Goal: Task Accomplishment & Management: Use online tool/utility

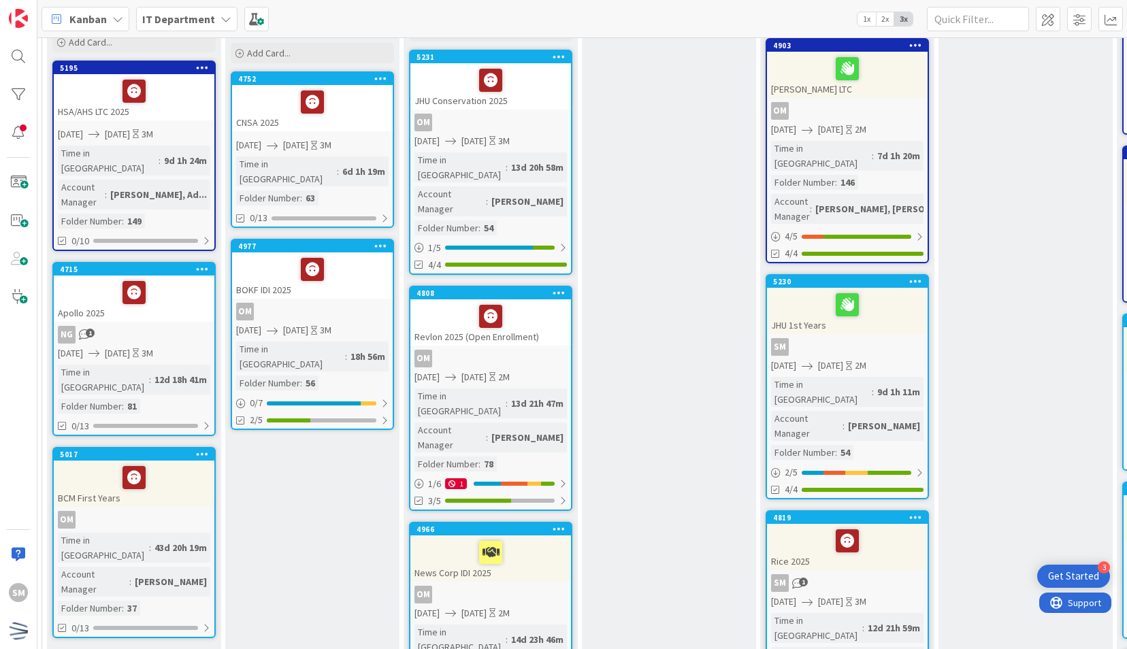
scroll to position [225, 184]
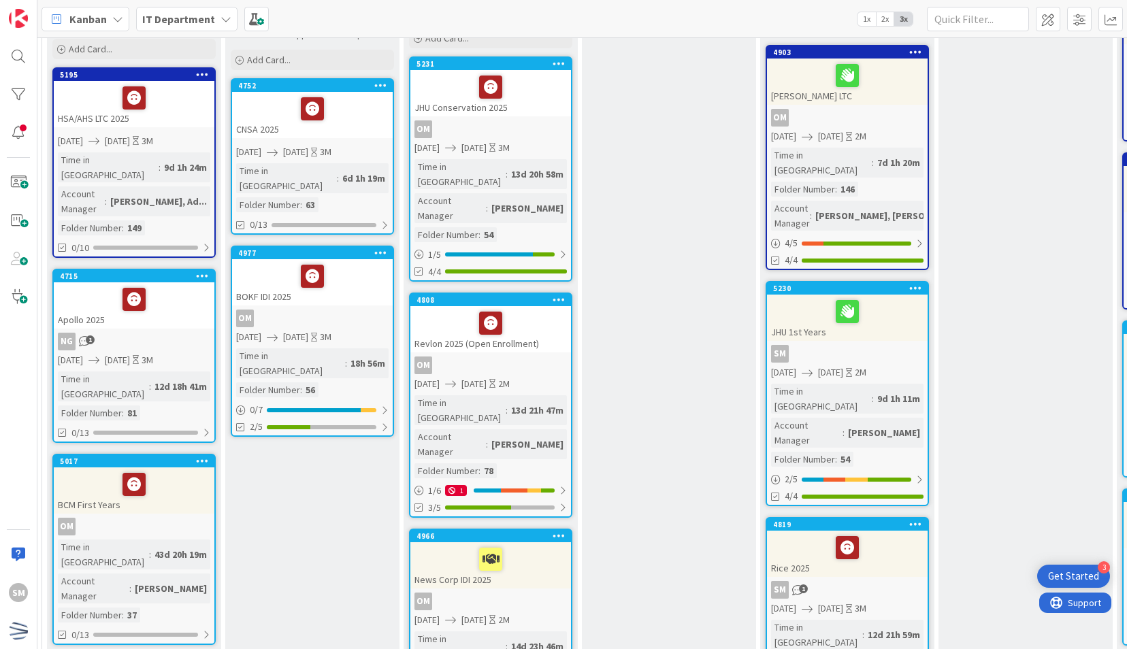
click at [915, 519] on icon at bounding box center [915, 524] width 13 height 10
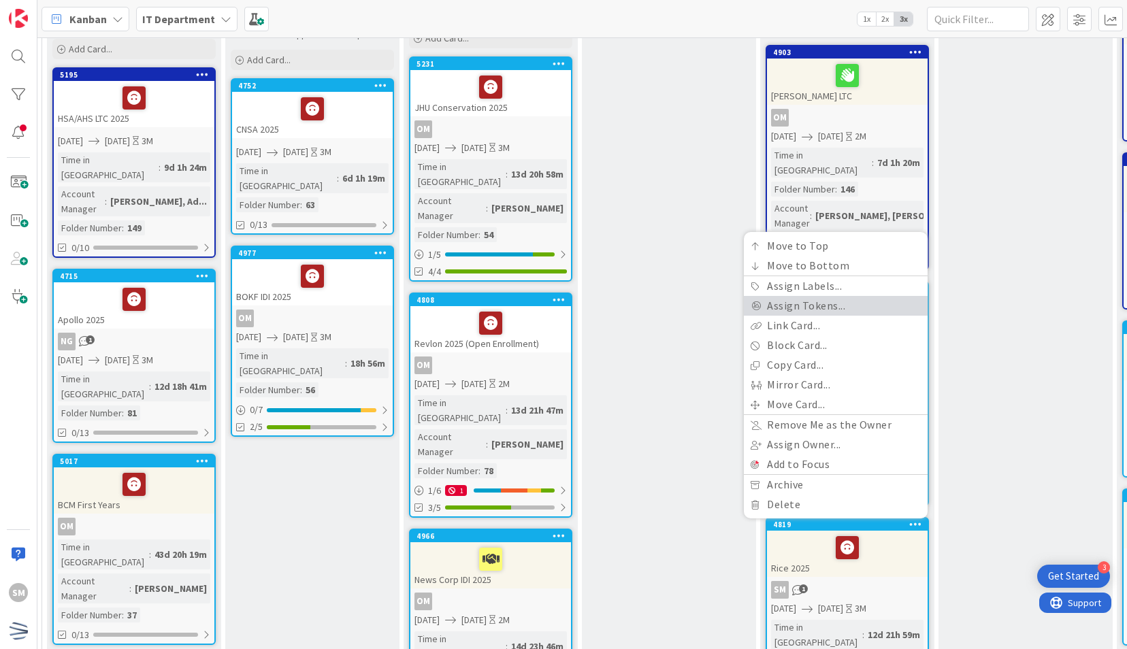
click at [836, 296] on link "Assign Tokens..." at bounding box center [836, 306] width 184 height 20
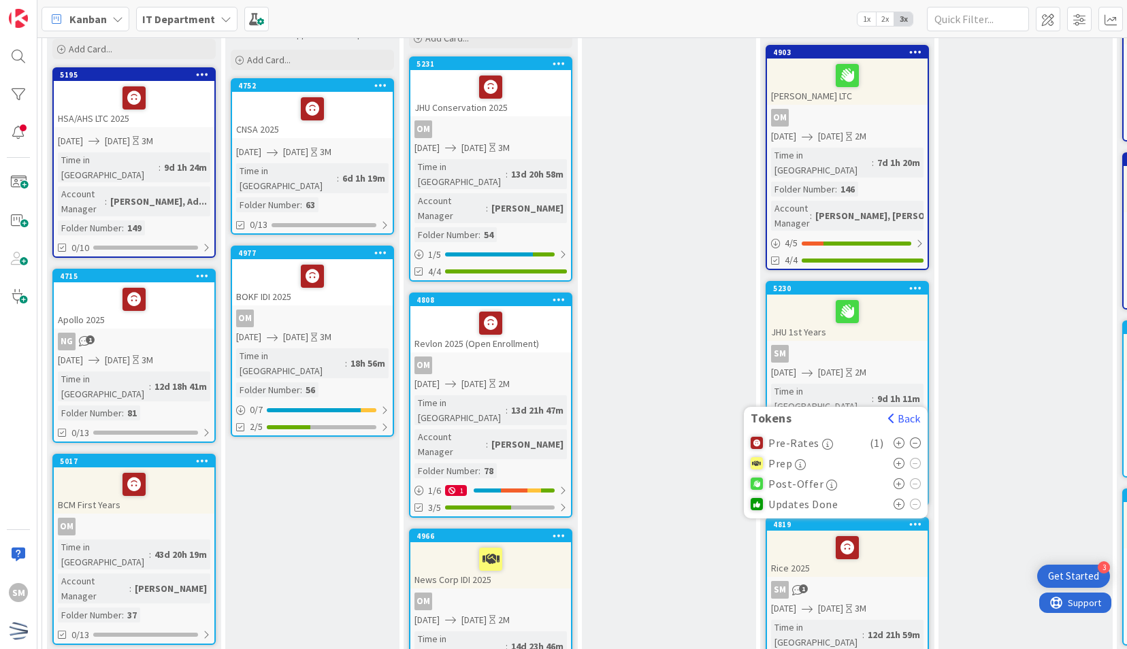
click at [898, 458] on icon at bounding box center [900, 463] width 12 height 11
click at [911, 438] on icon at bounding box center [916, 443] width 12 height 11
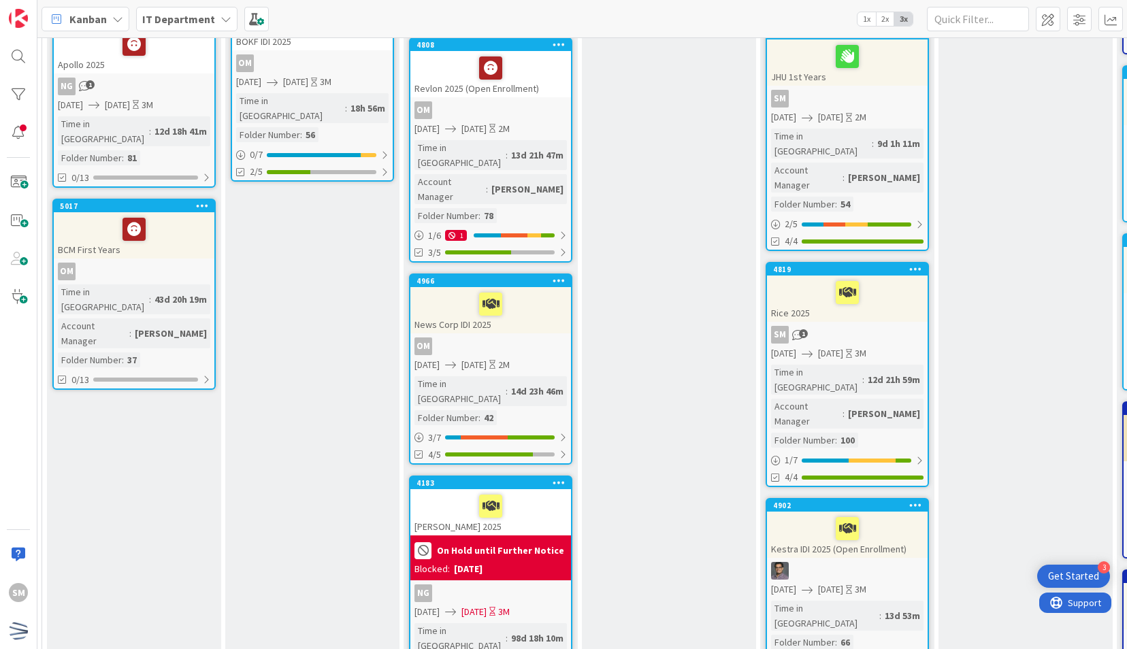
scroll to position [474, 184]
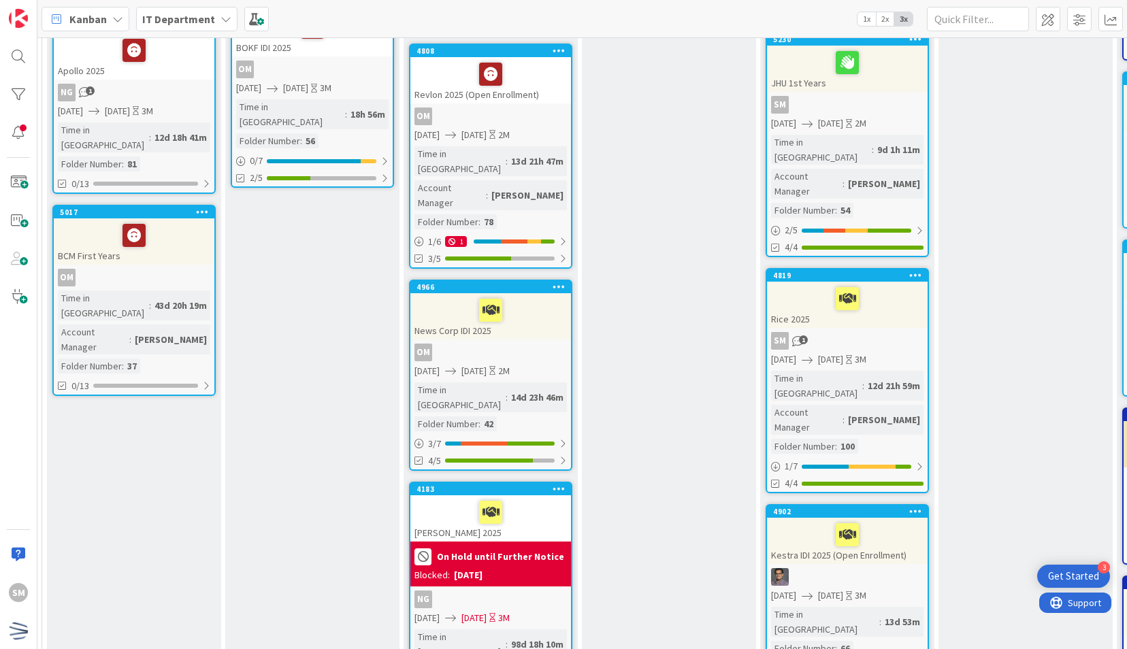
click at [887, 284] on div at bounding box center [847, 298] width 152 height 29
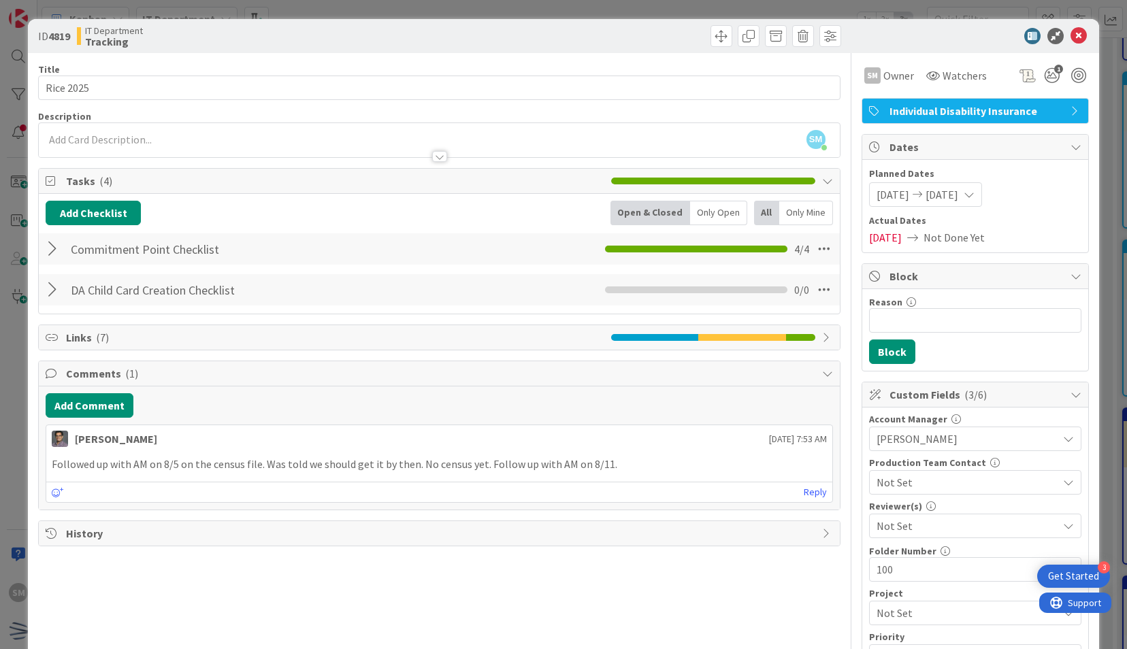
click at [52, 284] on div at bounding box center [55, 290] width 18 height 24
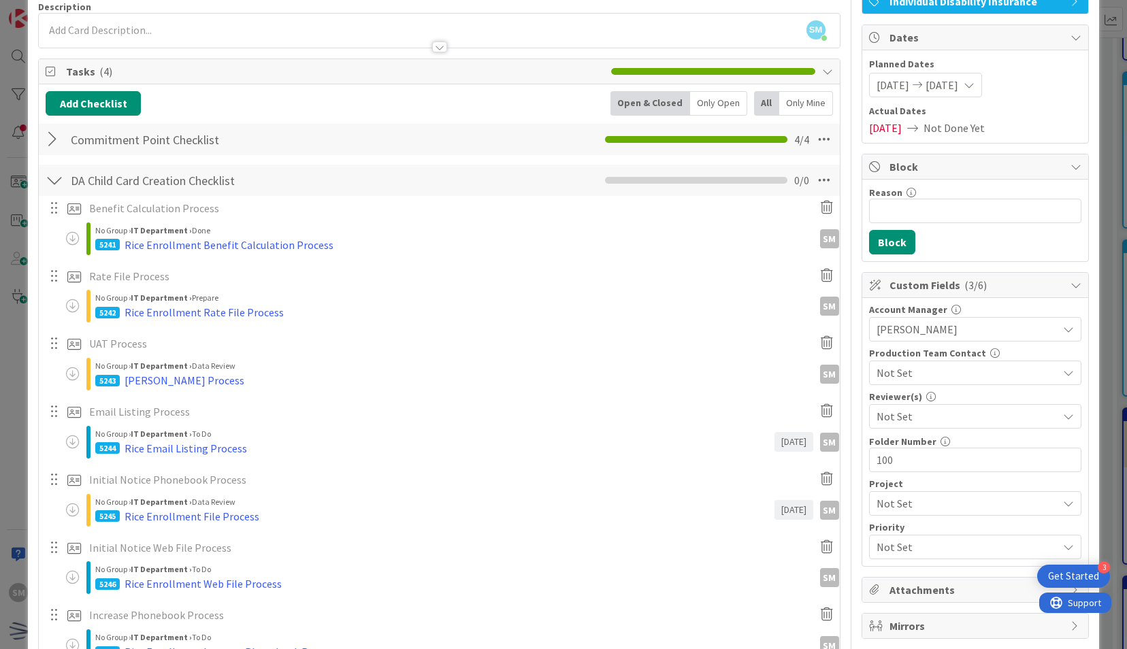
scroll to position [110, 0]
click at [199, 378] on div "[PERSON_NAME] Process" at bounding box center [185, 380] width 120 height 16
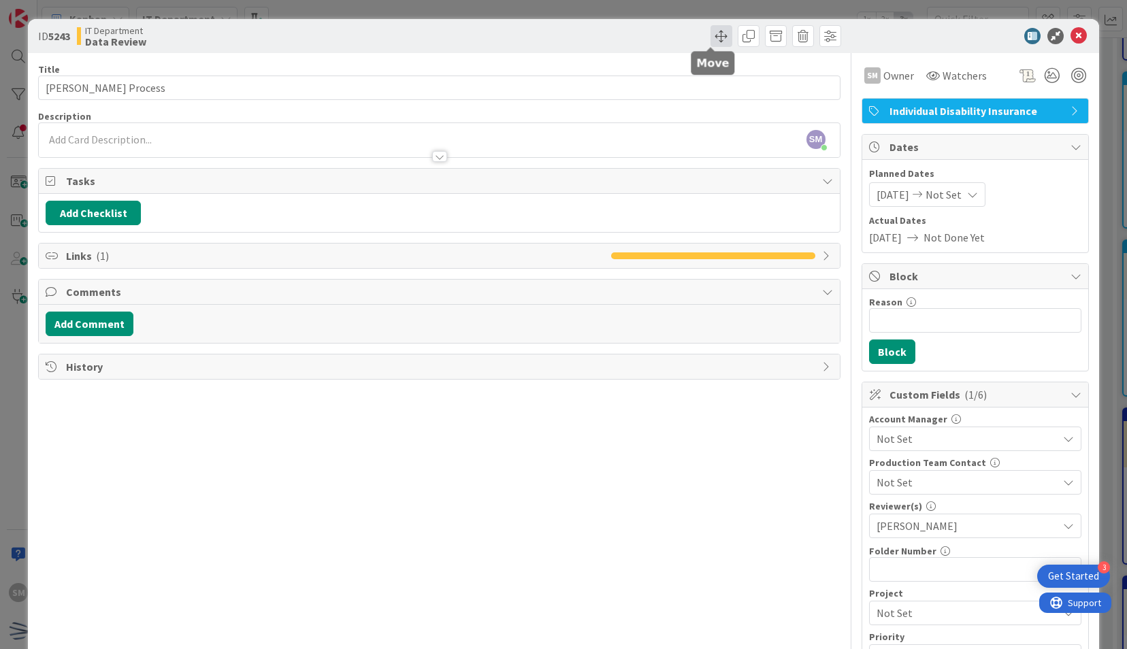
click at [710, 40] on span at bounding box center [721, 36] width 22 height 22
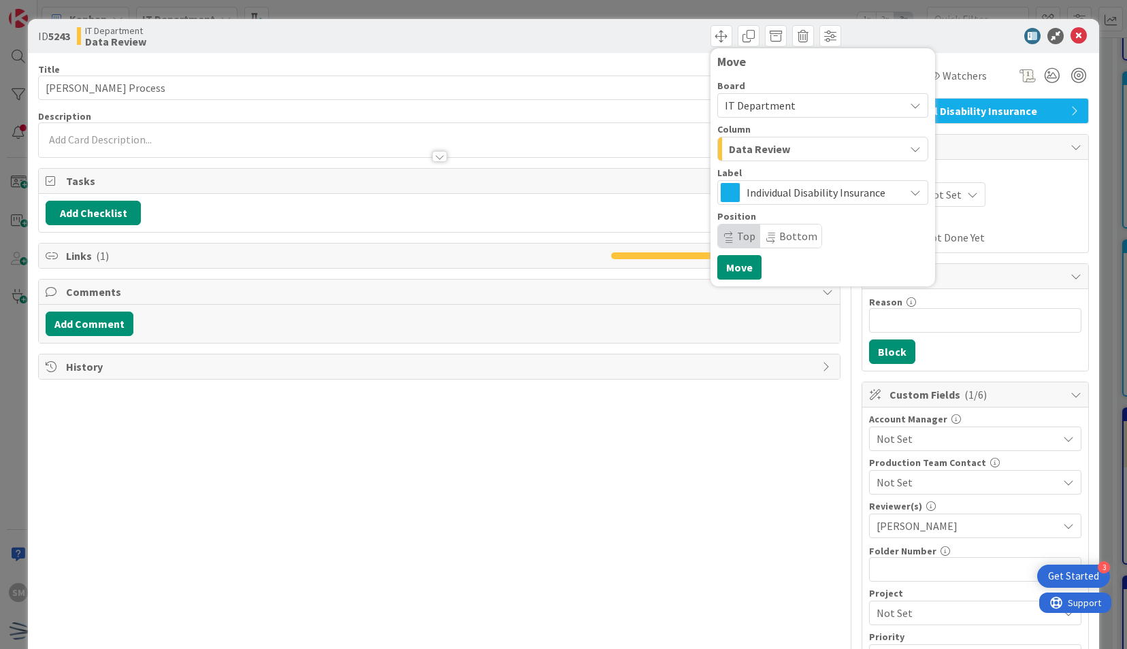
click at [767, 146] on span "Data Review" at bounding box center [759, 149] width 61 height 18
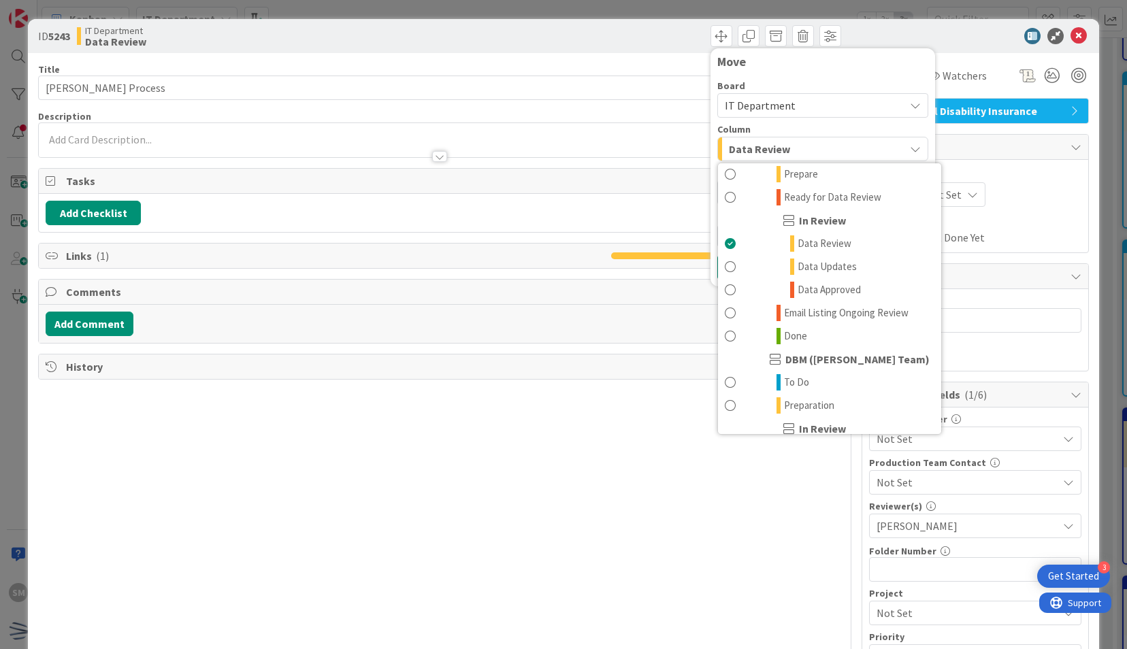
scroll to position [444, 0]
click at [814, 338] on link "Done" at bounding box center [829, 338] width 223 height 23
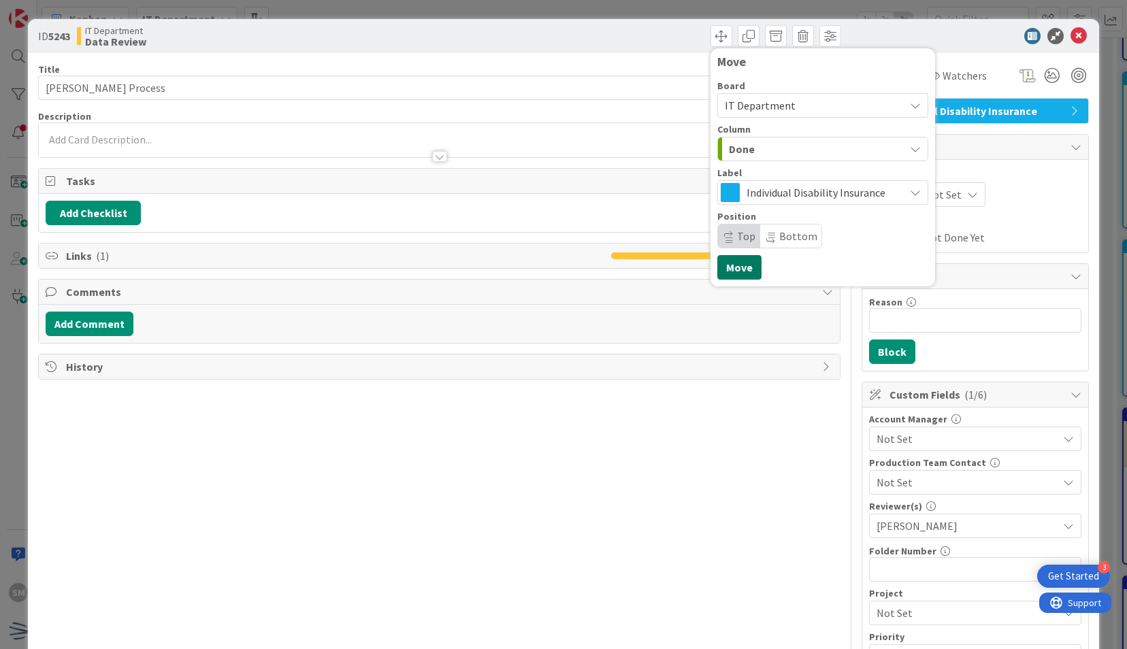
click at [733, 265] on button "Move" at bounding box center [739, 267] width 44 height 24
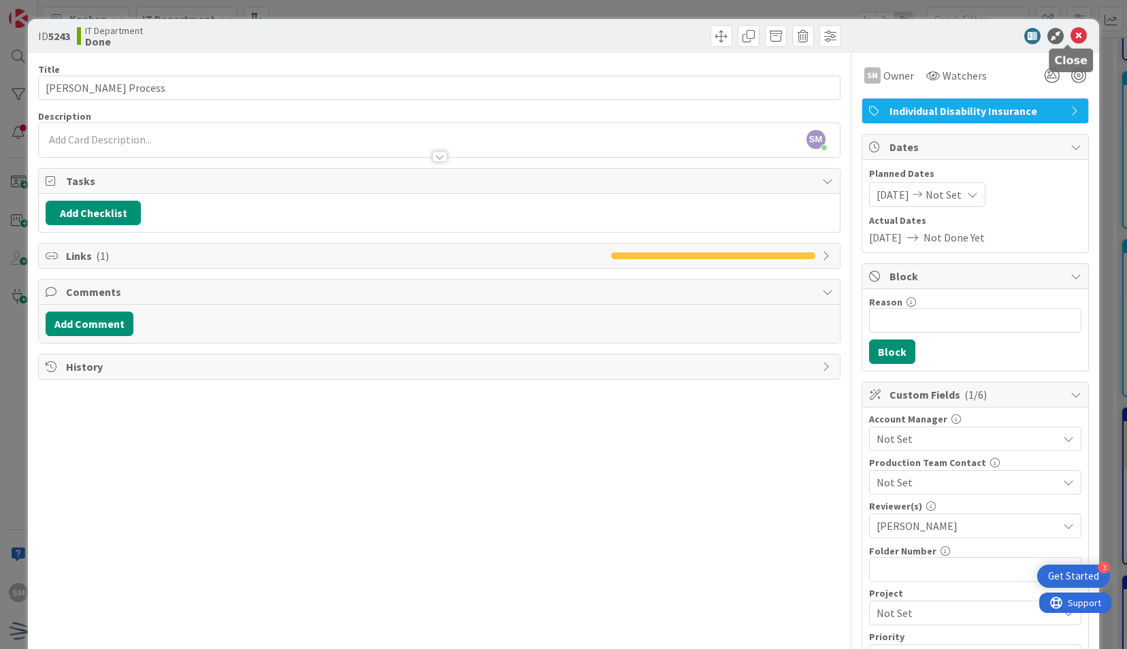
click at [1070, 34] on icon at bounding box center [1078, 36] width 16 height 16
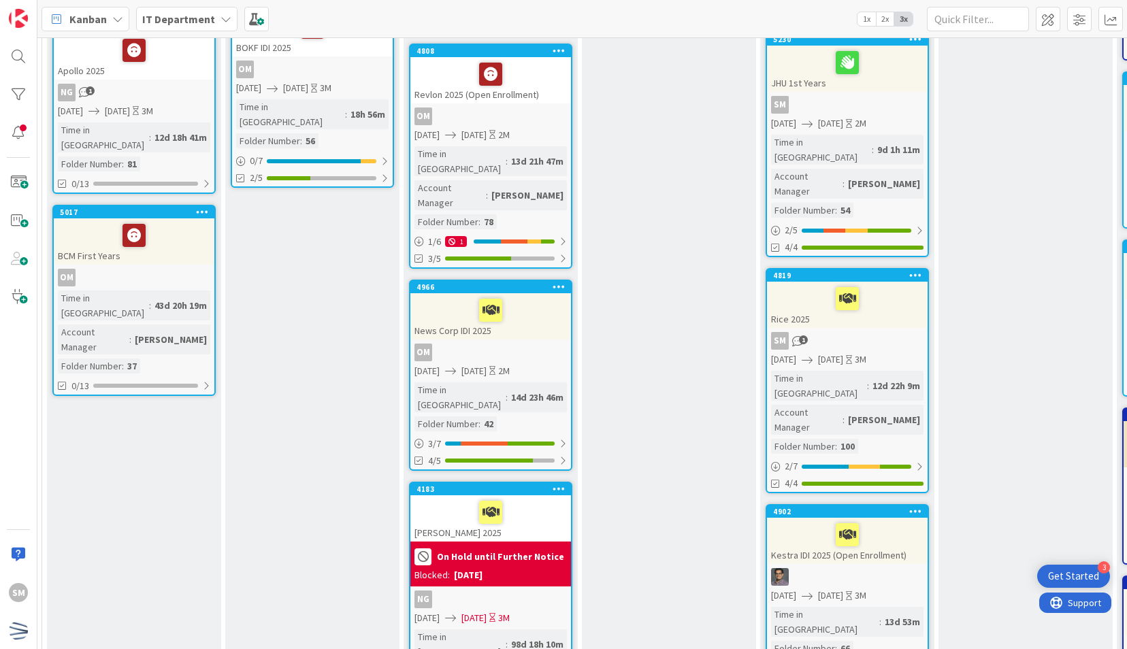
click at [872, 332] on div "SM 1" at bounding box center [847, 341] width 161 height 18
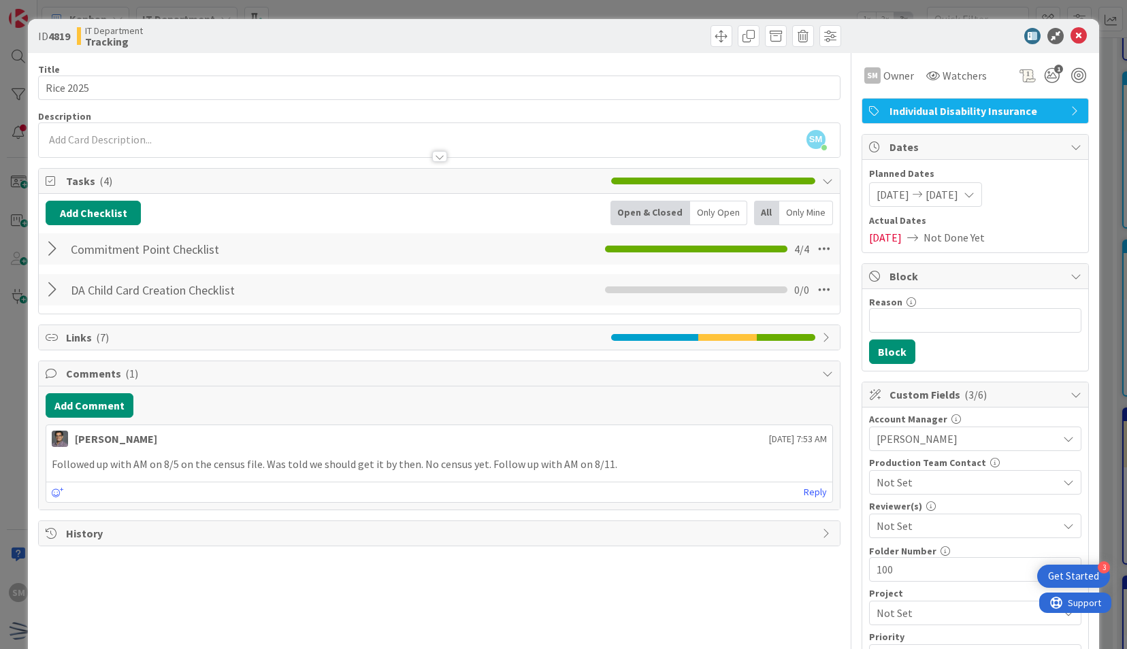
click at [47, 293] on div at bounding box center [55, 290] width 18 height 24
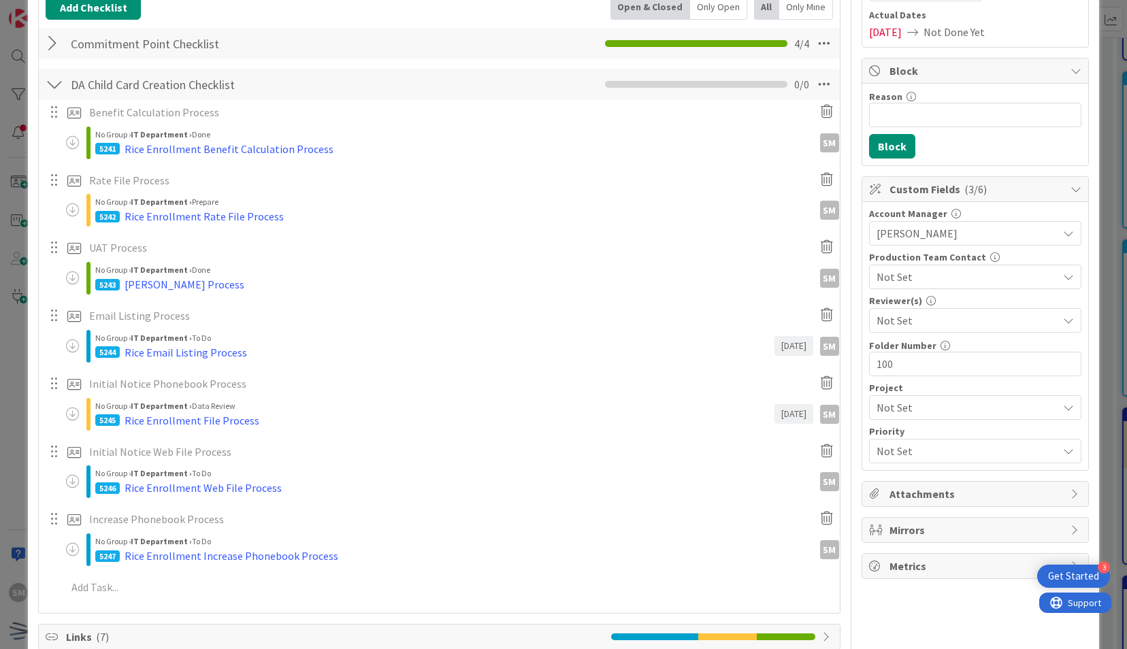
scroll to position [212, 0]
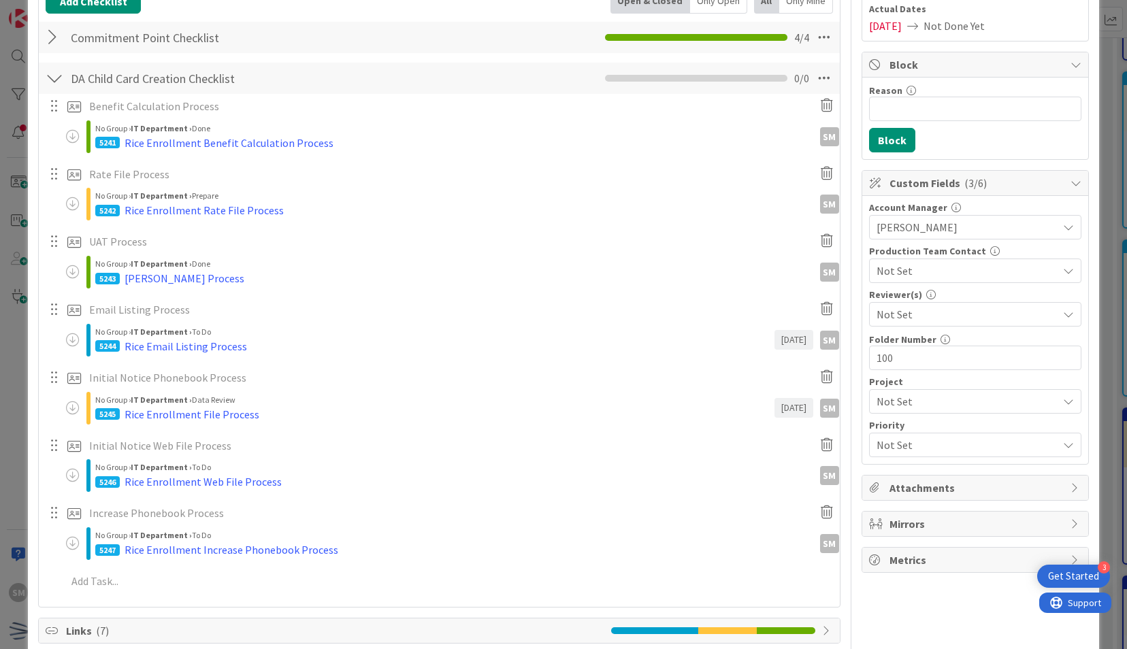
click at [312, 474] on div "5246 Rice Enrollment Web File Process" at bounding box center [457, 482] width 724 height 16
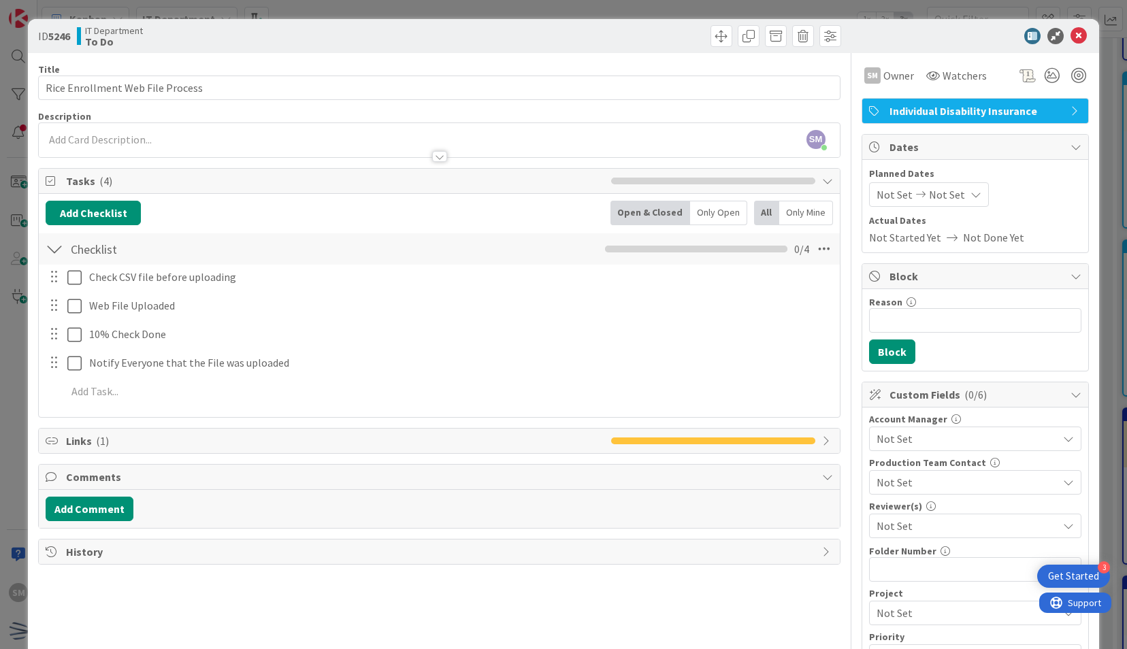
click at [939, 190] on span "Not Set" at bounding box center [947, 194] width 36 height 16
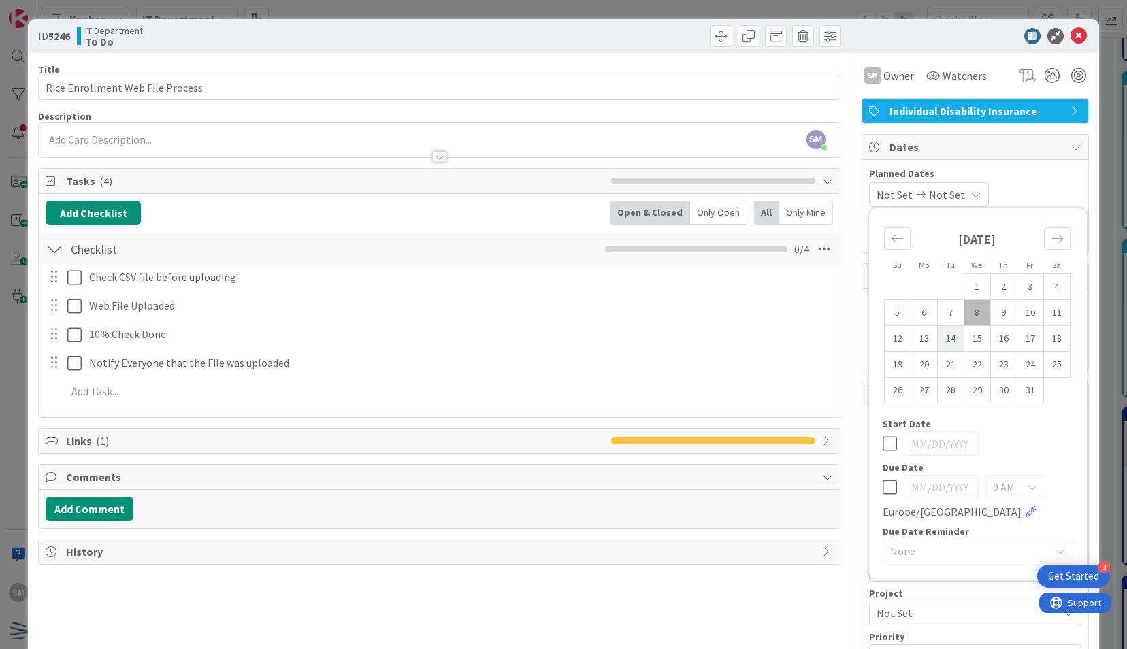
click at [943, 344] on td "14" at bounding box center [950, 339] width 27 height 26
type input "[DATE]"
click at [710, 39] on span at bounding box center [721, 36] width 22 height 22
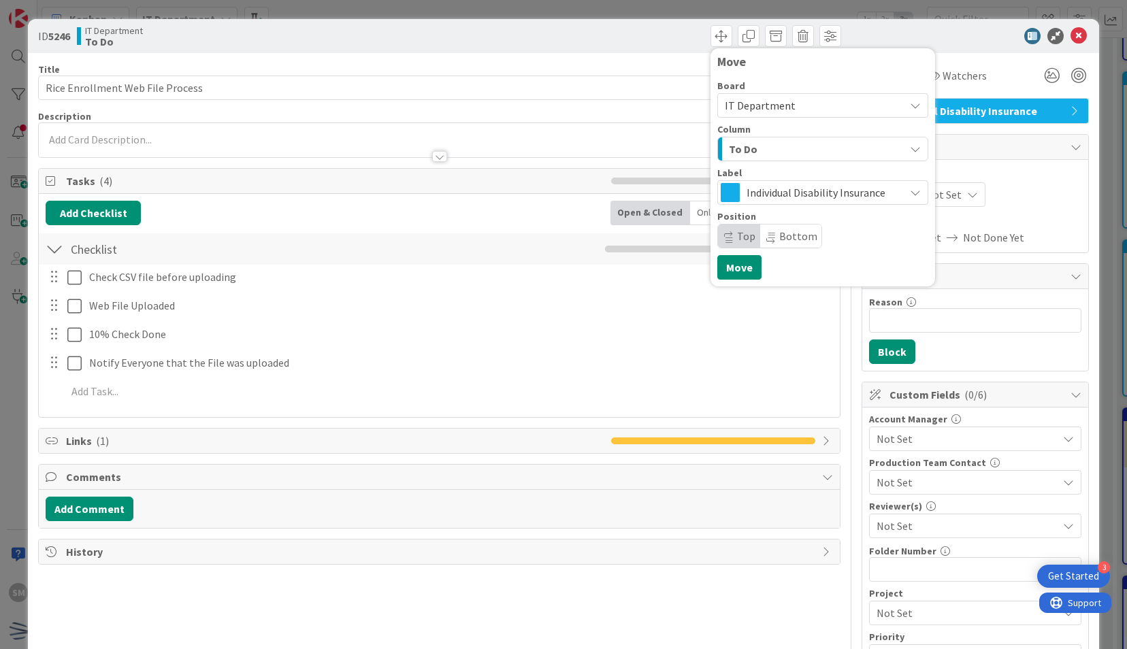
click at [775, 150] on div "To Do" at bounding box center [814, 149] width 179 height 22
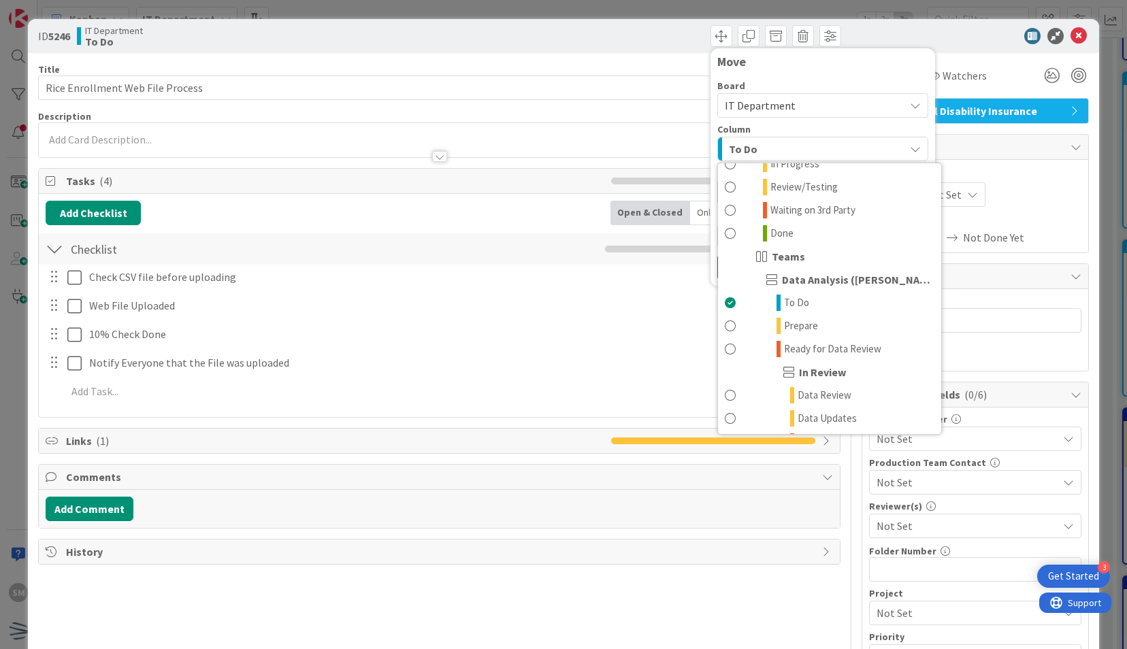
scroll to position [295, 0]
click at [833, 345] on span "Ready for Data Review" at bounding box center [832, 348] width 97 height 16
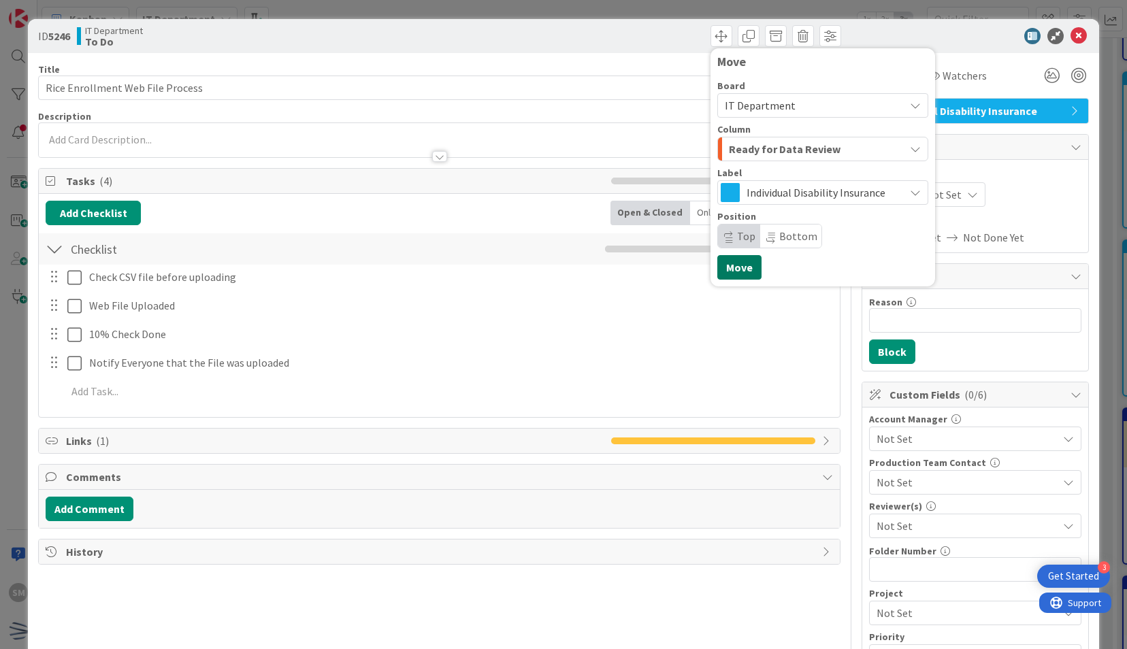
click at [743, 276] on button "Move" at bounding box center [739, 267] width 44 height 24
